Goal: Task Accomplishment & Management: Manage account settings

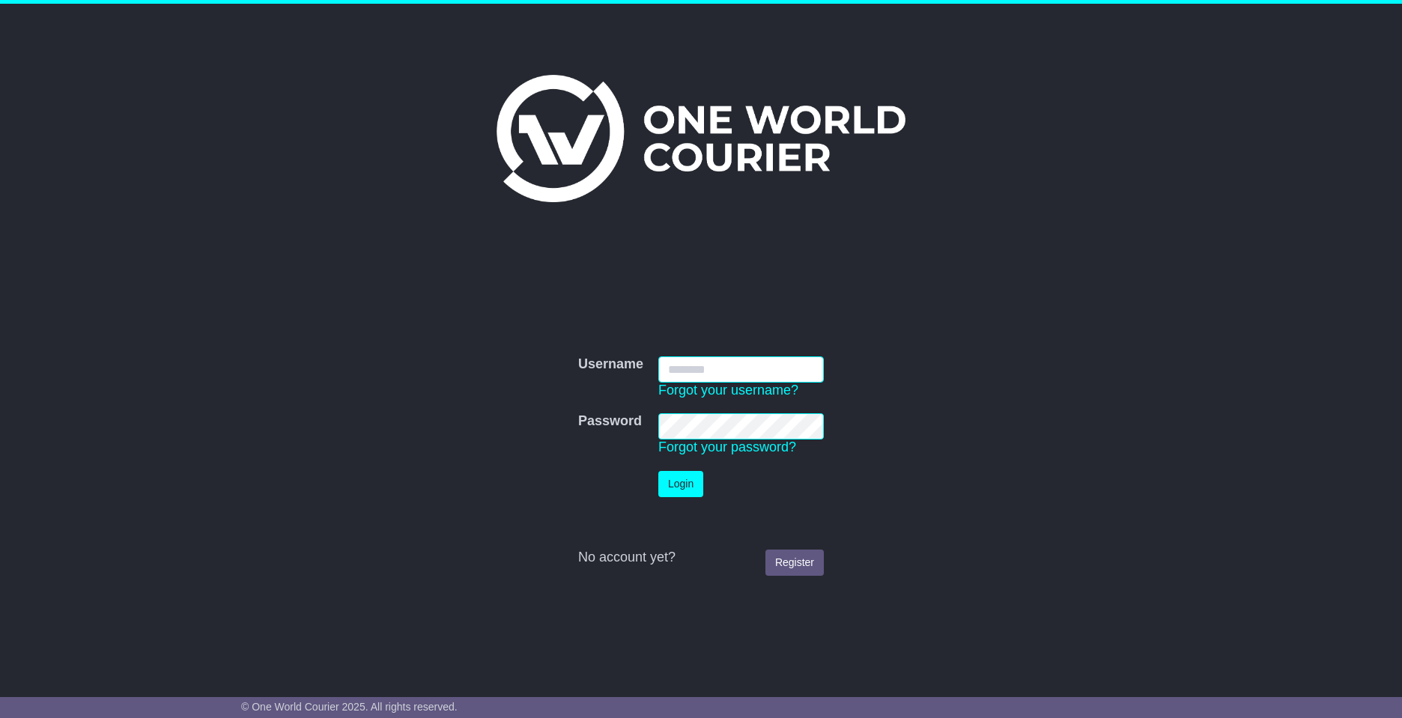
type input "**********"
click at [679, 485] on button "Login" at bounding box center [681, 484] width 45 height 26
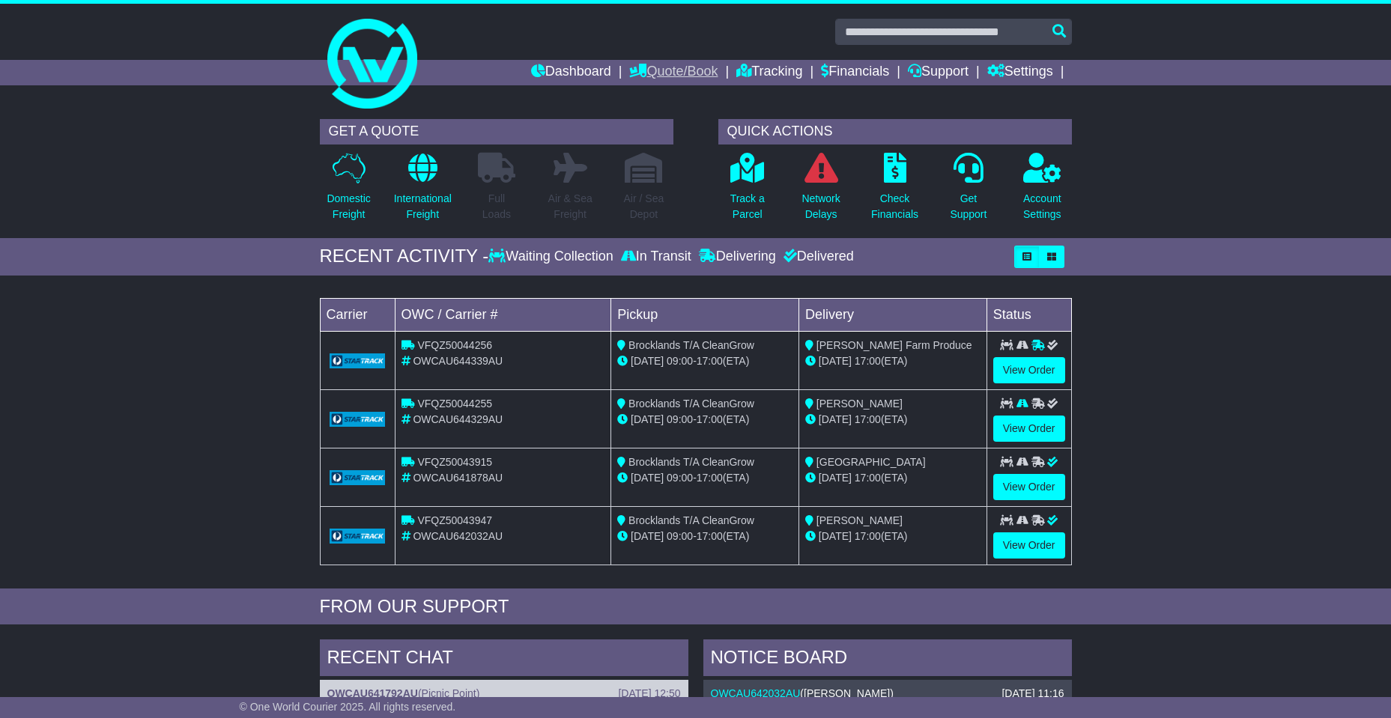
click at [664, 68] on link "Quote/Book" at bounding box center [673, 72] width 88 height 25
click at [751, 64] on link "Tracking" at bounding box center [769, 72] width 66 height 25
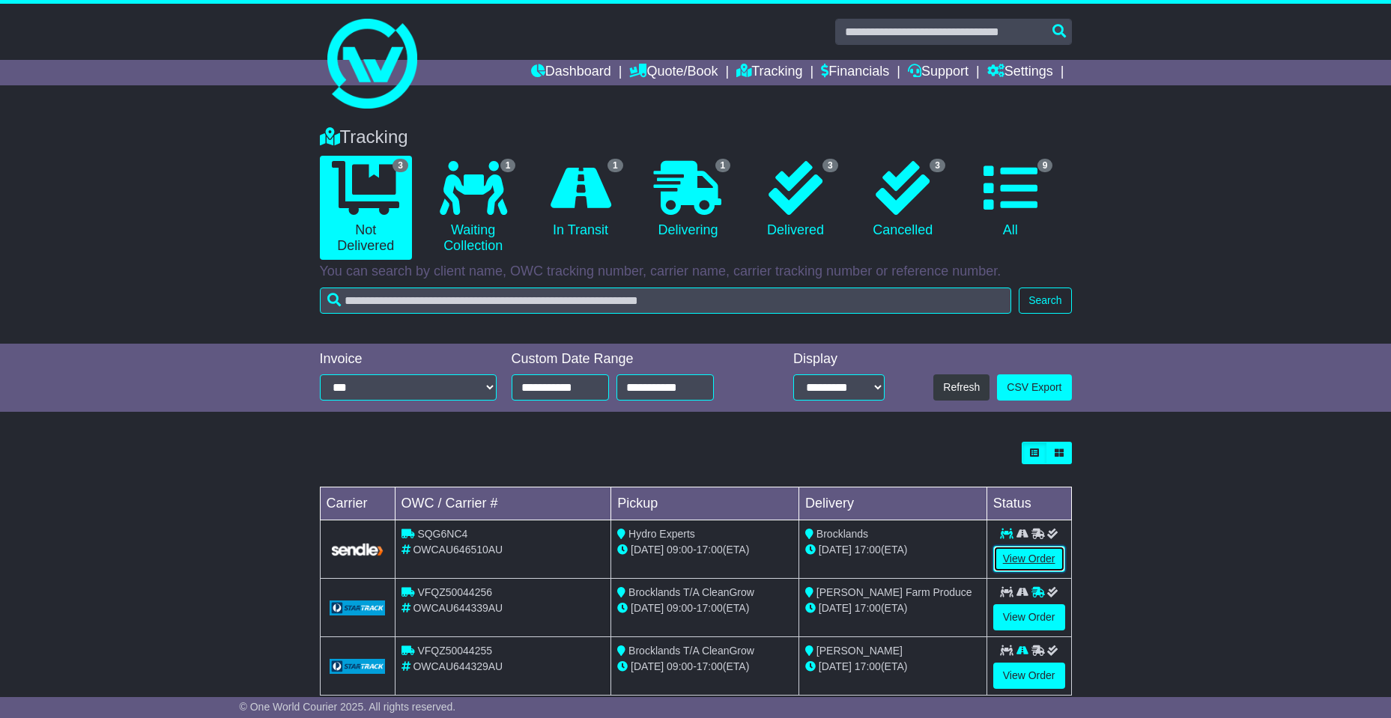
click at [1046, 557] on link "View Order" at bounding box center [1029, 559] width 72 height 26
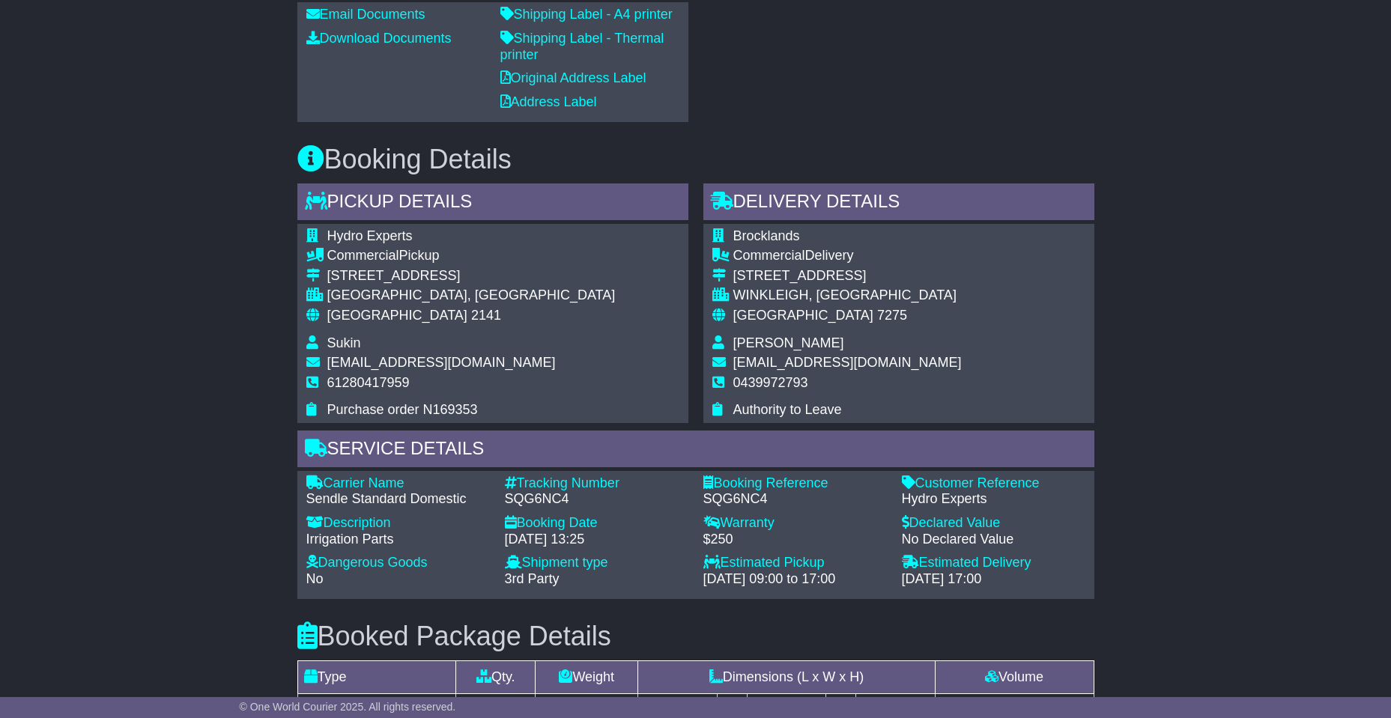
scroll to position [749, 0]
click at [539, 497] on div "SQG6NC4" at bounding box center [597, 499] width 184 height 16
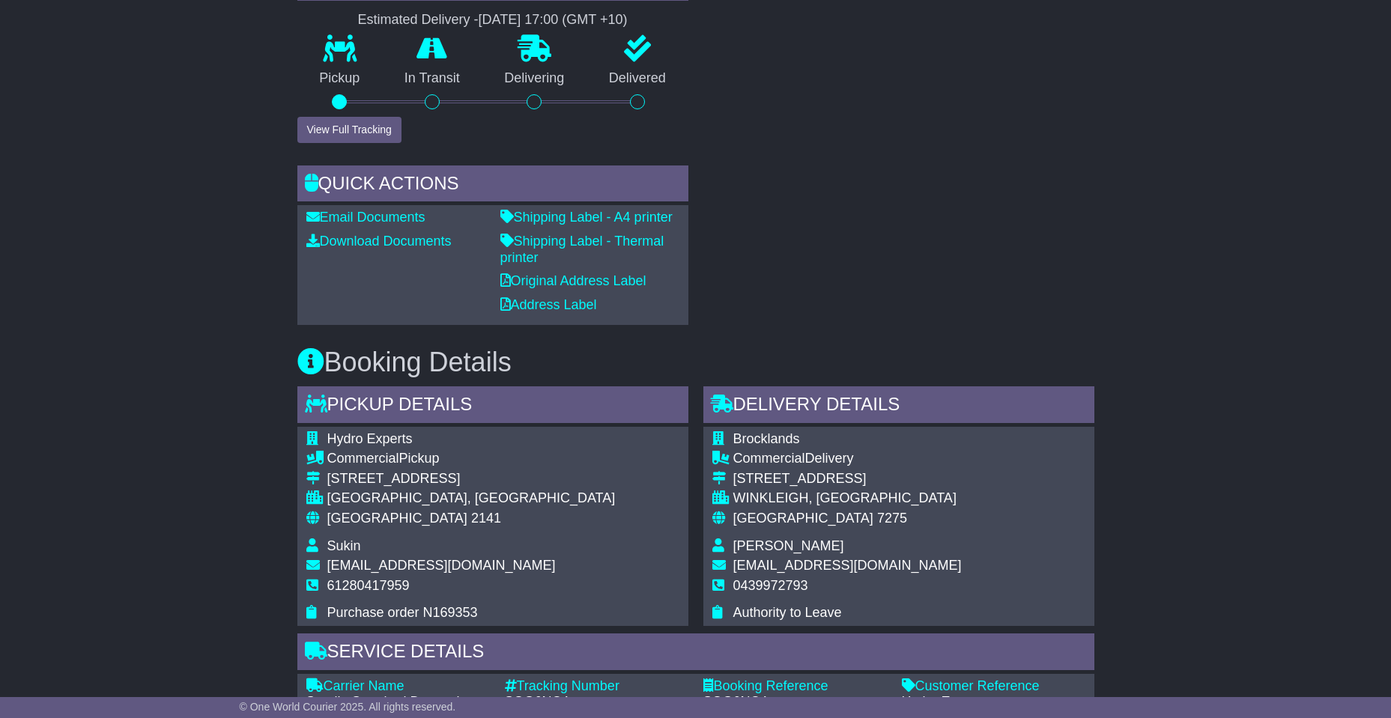
scroll to position [300, 0]
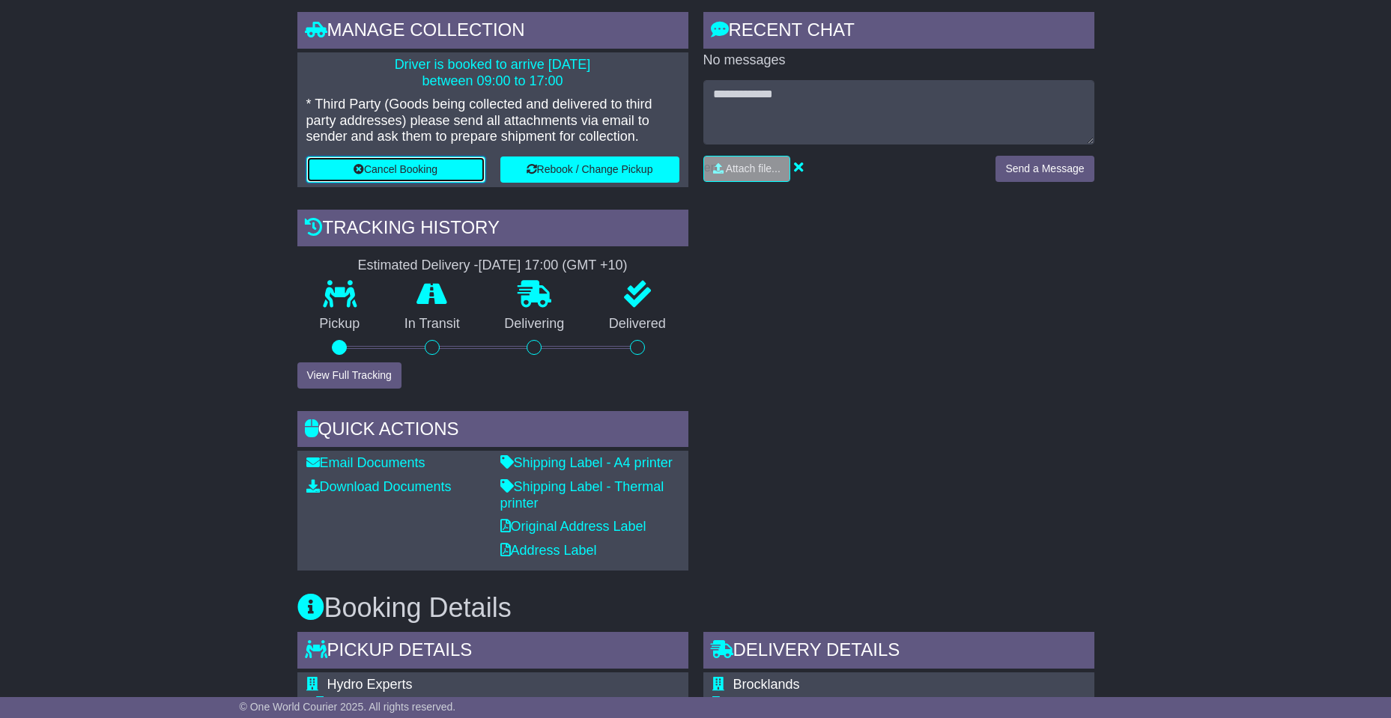
click at [371, 172] on button "Cancel Booking" at bounding box center [395, 170] width 179 height 26
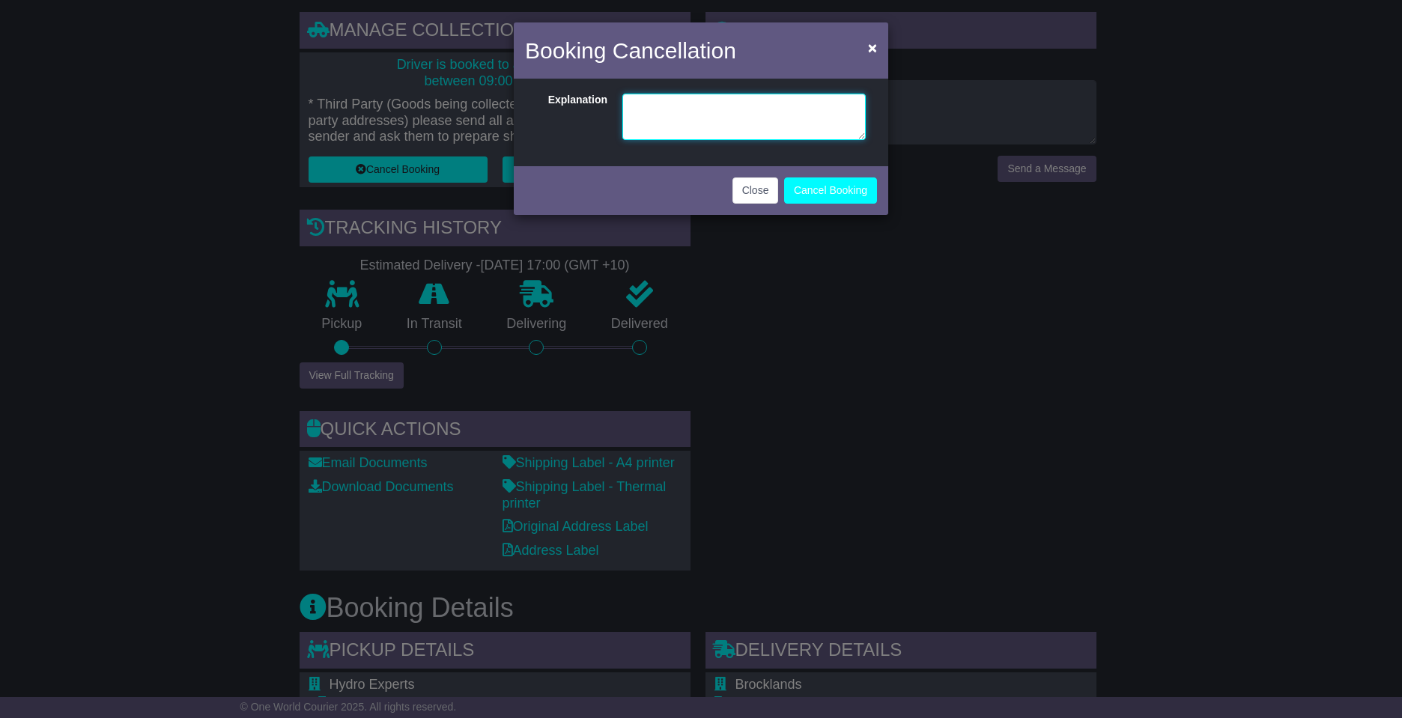
click at [717, 118] on textarea at bounding box center [744, 117] width 243 height 46
type textarea "**********"
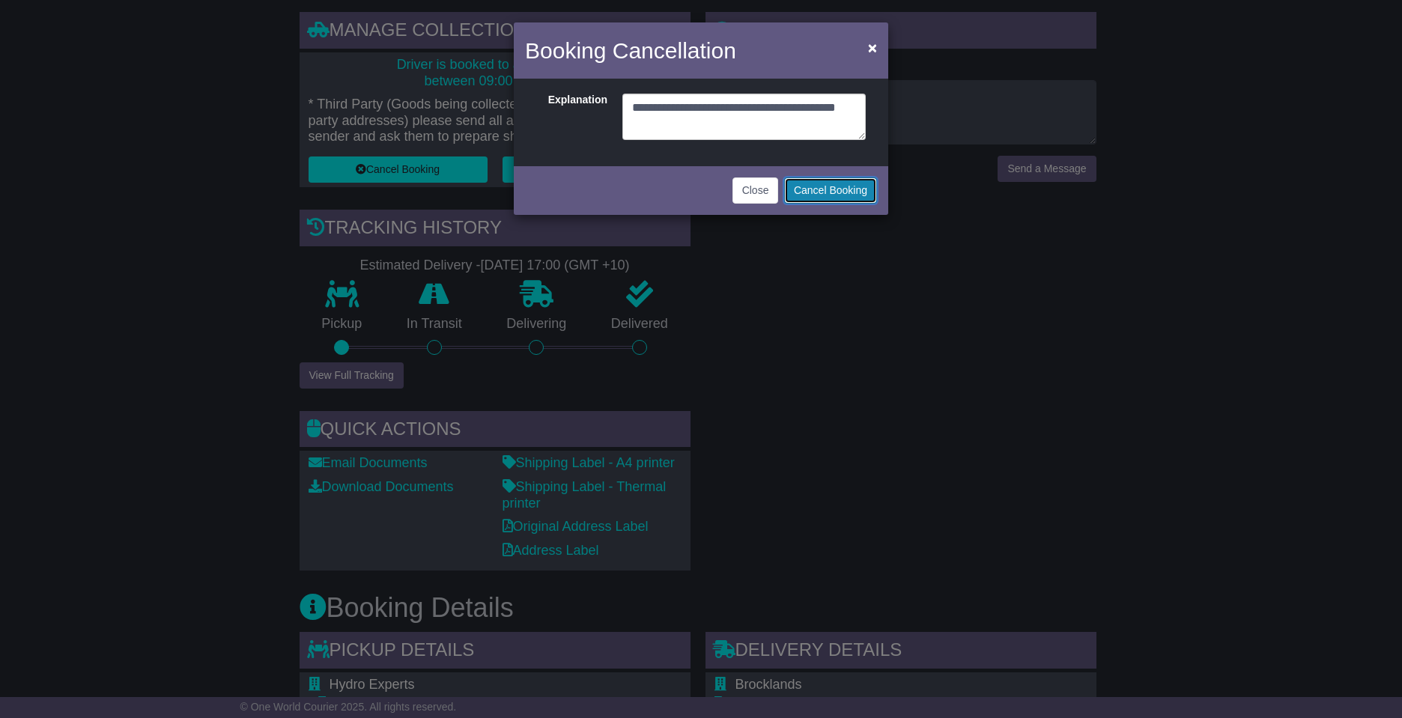
click at [812, 191] on button "Cancel Booking" at bounding box center [830, 191] width 93 height 26
